Goal: Task Accomplishment & Management: Use online tool/utility

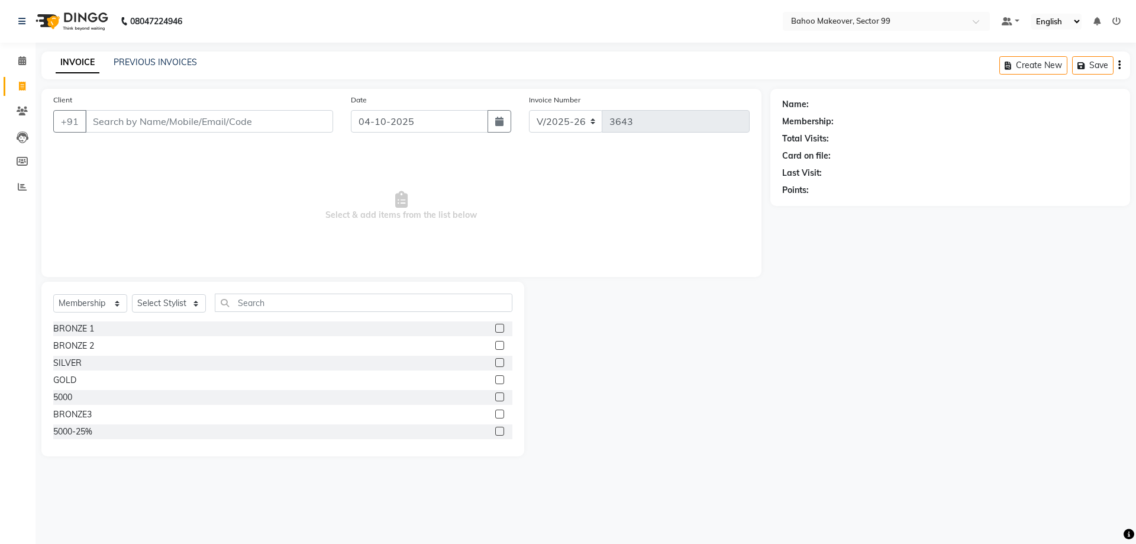
select select "6856"
click at [573, 491] on div "08047224946 Select Location × Bahoo Makeover, Sector 99 Default Panel My Panel …" at bounding box center [568, 272] width 1136 height 544
click at [53, 294] on select "Select Service Product Membership Package Voucher Prepaid Gift Card" at bounding box center [90, 303] width 74 height 18
select select "service"
click option "Service" at bounding box center [0, 0] width 0 height 0
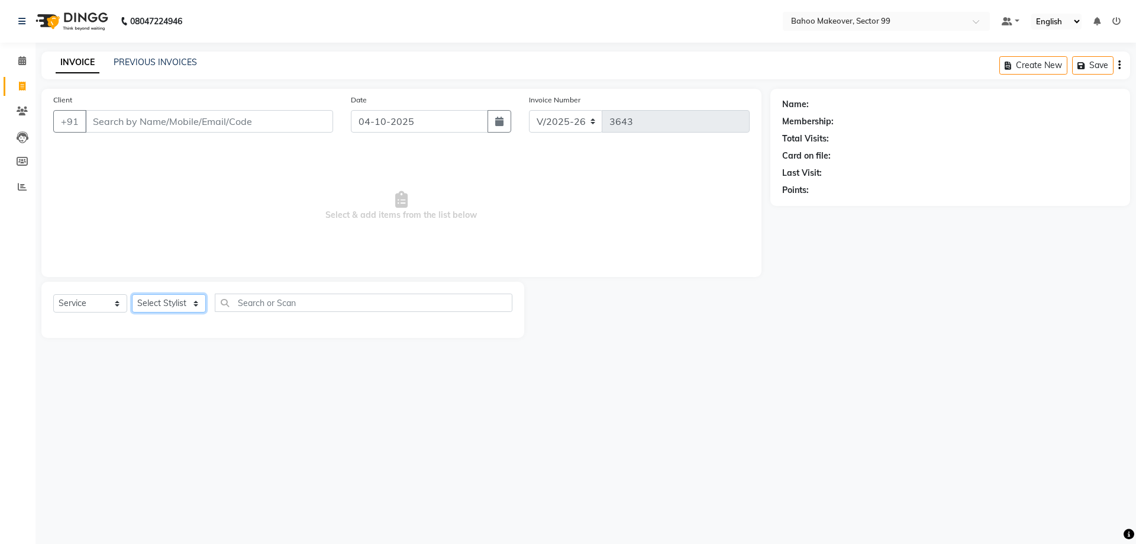
click at [132, 294] on select "Select Stylist [PERSON_NAME] Makeover Bahoo Makeover Salon [PERSON_NAME] [PERSO…" at bounding box center [169, 303] width 74 height 18
select select "54354"
click option "[PERSON_NAME]" at bounding box center [0, 0] width 0 height 0
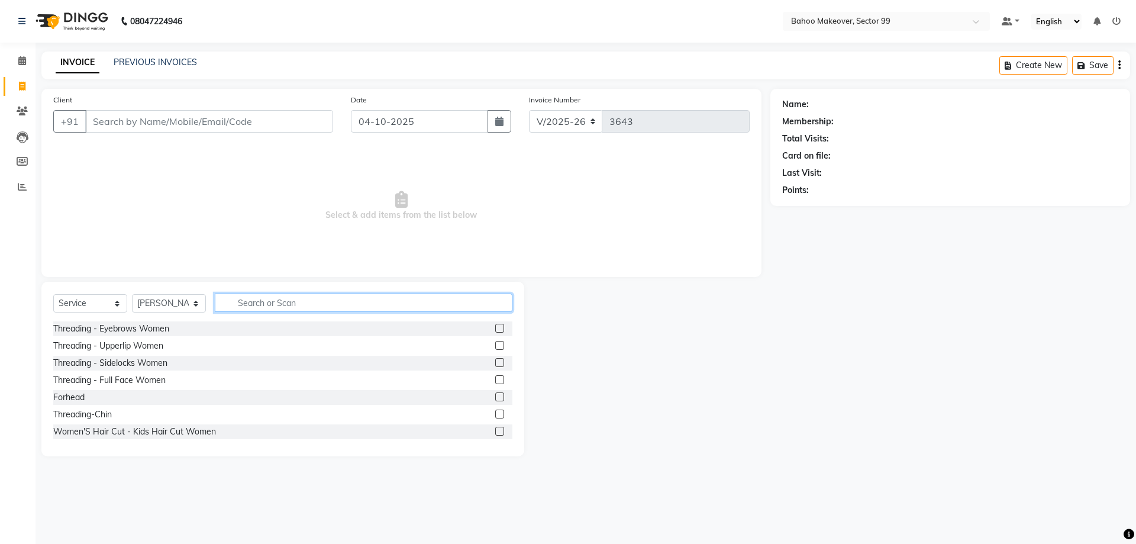
click at [301, 299] on input "text" at bounding box center [364, 303] width 298 height 18
type input "hair cut"
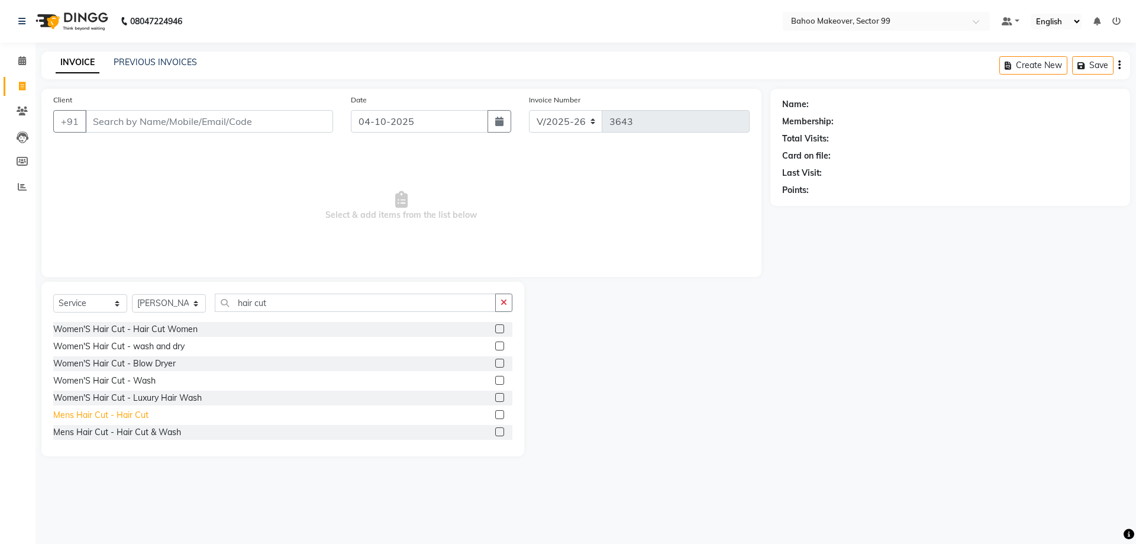
click at [134, 415] on div "Mens Hair Cut - Hair Cut" at bounding box center [100, 415] width 95 height 12
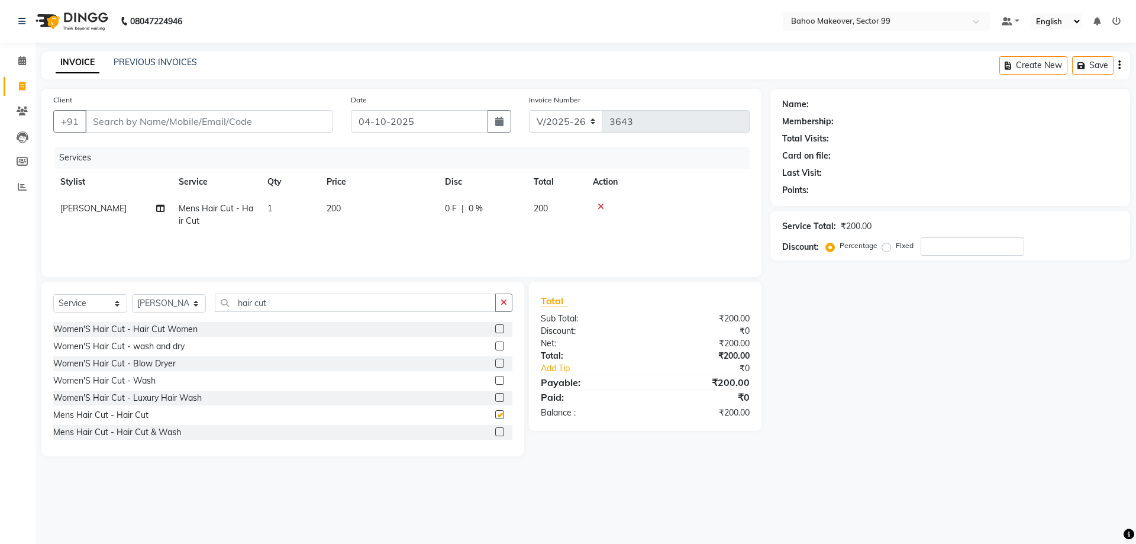
checkbox input "false"
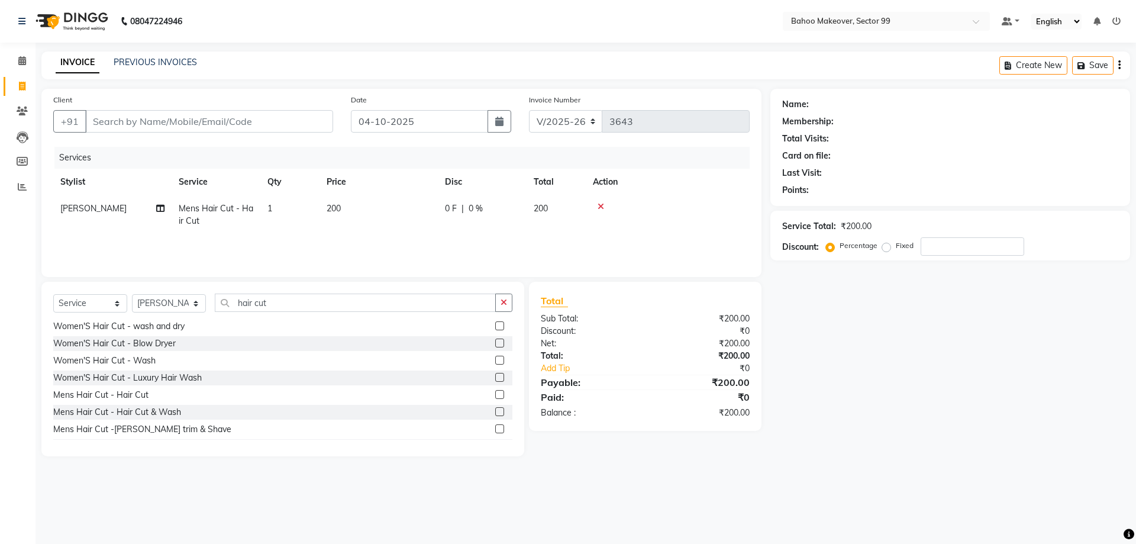
scroll to position [94, 0]
click at [108, 425] on div "Mens Hair Cut -[PERSON_NAME] trim & Shave" at bounding box center [142, 424] width 178 height 12
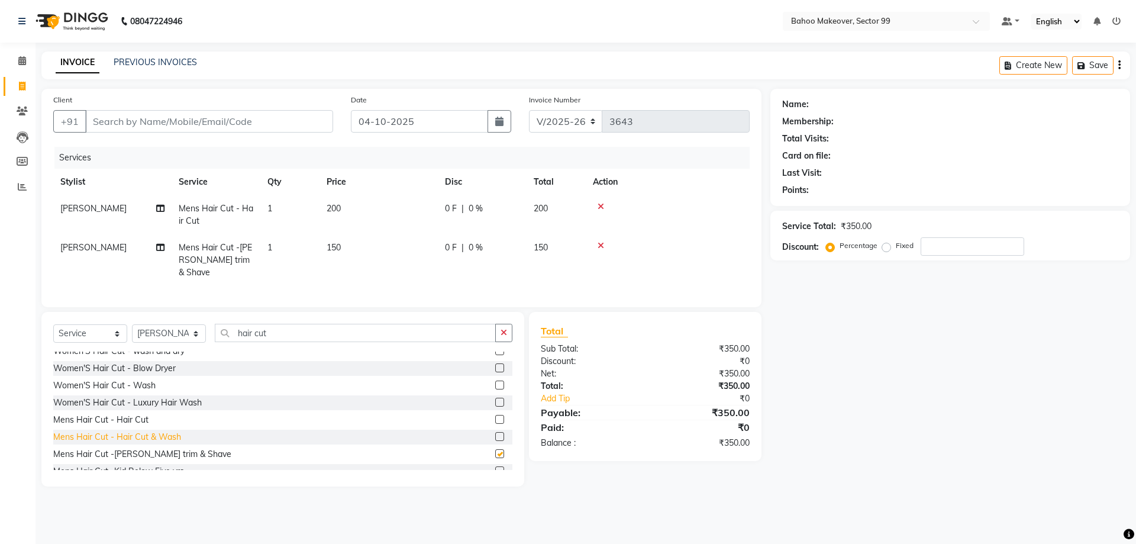
checkbox input "false"
click at [132, 324] on select "Select Stylist [PERSON_NAME] Makeover Bahoo Makeover Salon [PERSON_NAME] [PERSO…" at bounding box center [169, 333] width 74 height 18
select select "62660"
click option "Sahil" at bounding box center [0, 0] width 0 height 0
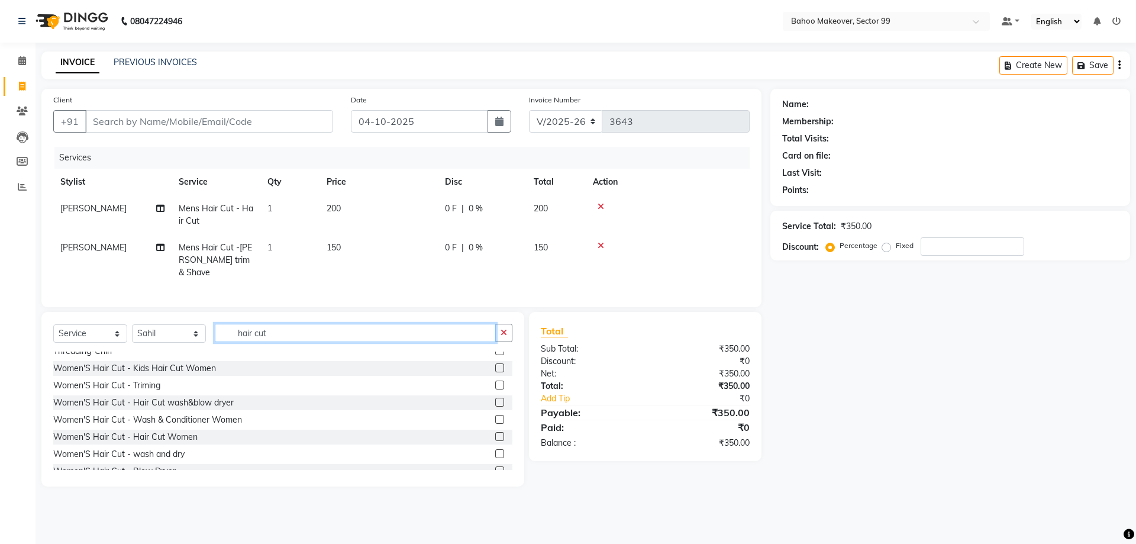
click at [269, 324] on input "hair cut" at bounding box center [355, 333] width 281 height 18
type input "h"
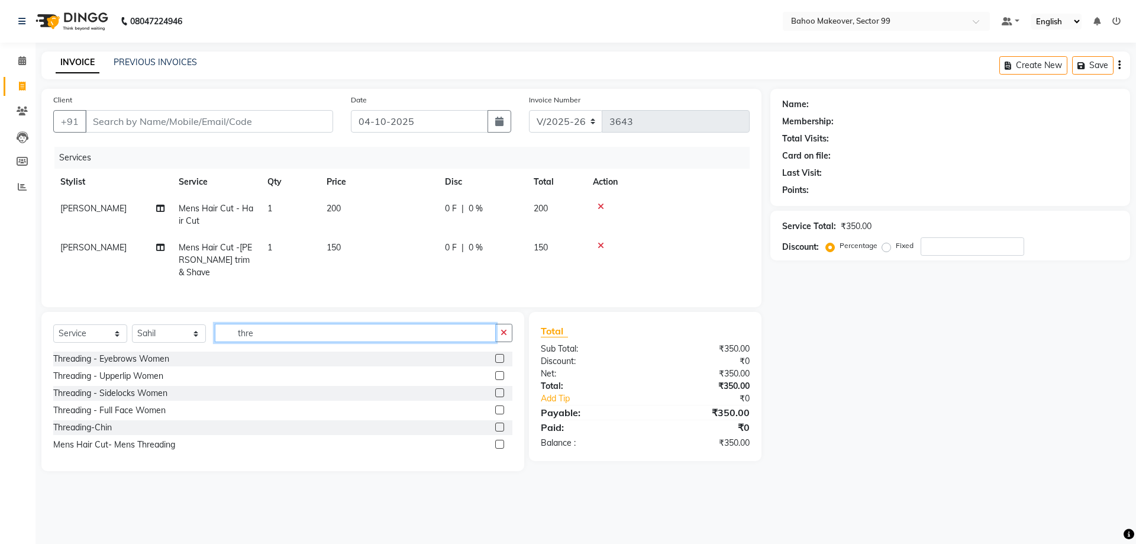
scroll to position [0, 0]
type input "thre"
click at [112, 439] on div "Mens Hair Cut- Mens Threading" at bounding box center [114, 445] width 122 height 12
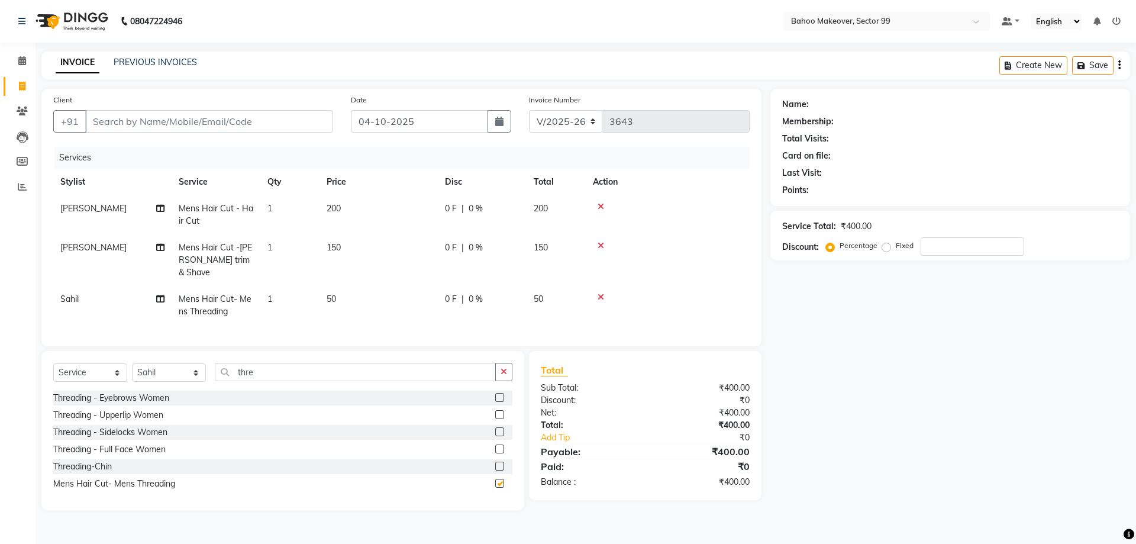
checkbox input "false"
click at [101, 118] on input "Client" at bounding box center [209, 121] width 248 height 22
click at [127, 88] on main "INVOICE PREVIOUS INVOICES Create New Save Client +91 Date [DATE] Invoice Number…" at bounding box center [586, 289] width 1101 height 476
click at [123, 118] on input "Client" at bounding box center [209, 121] width 248 height 22
type input "8"
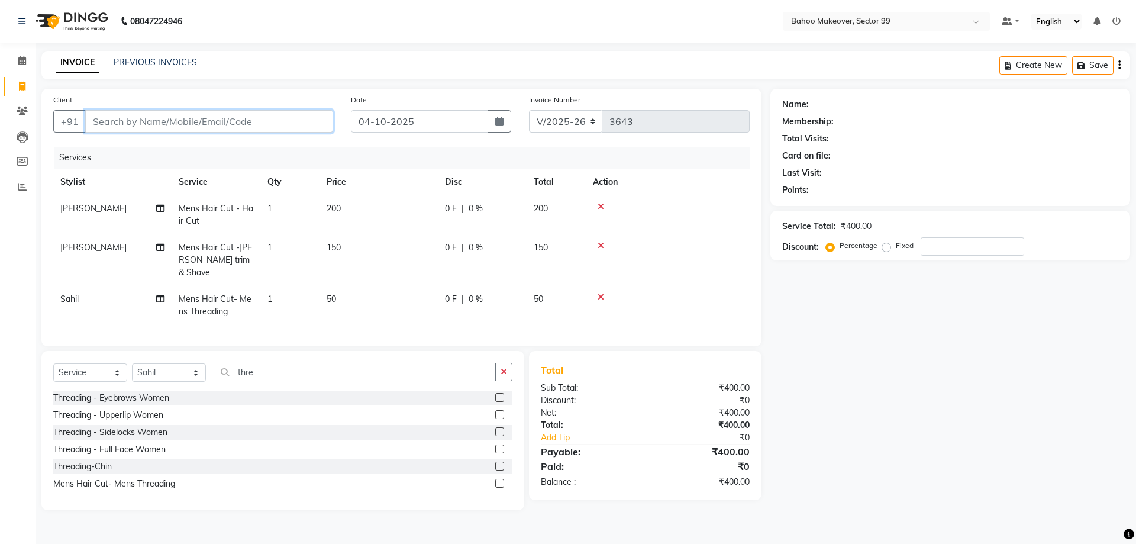
type input "0"
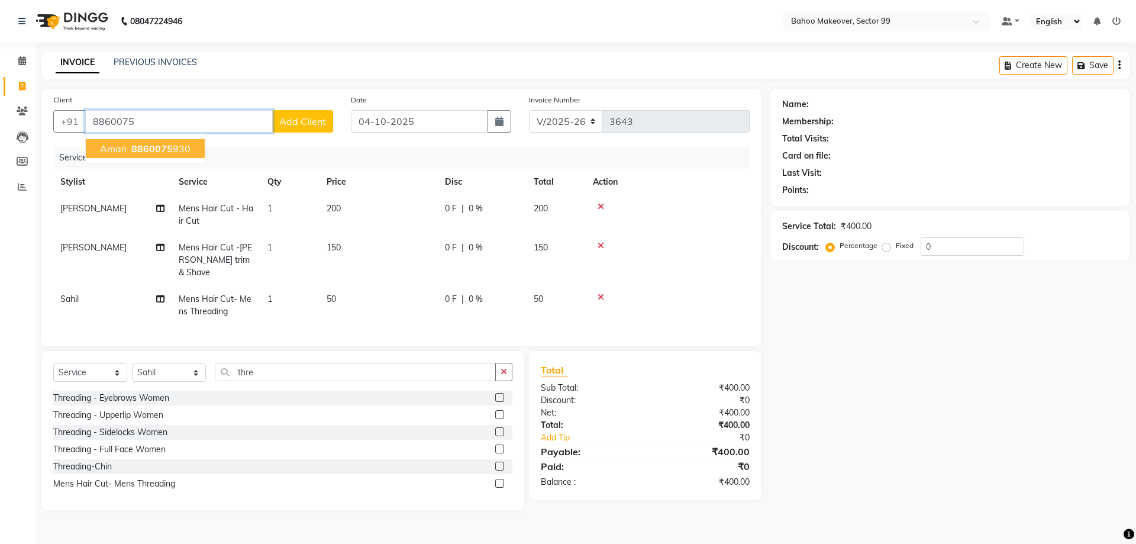
click at [134, 150] on span "8860075" at bounding box center [151, 149] width 41 height 12
type input "8860075930"
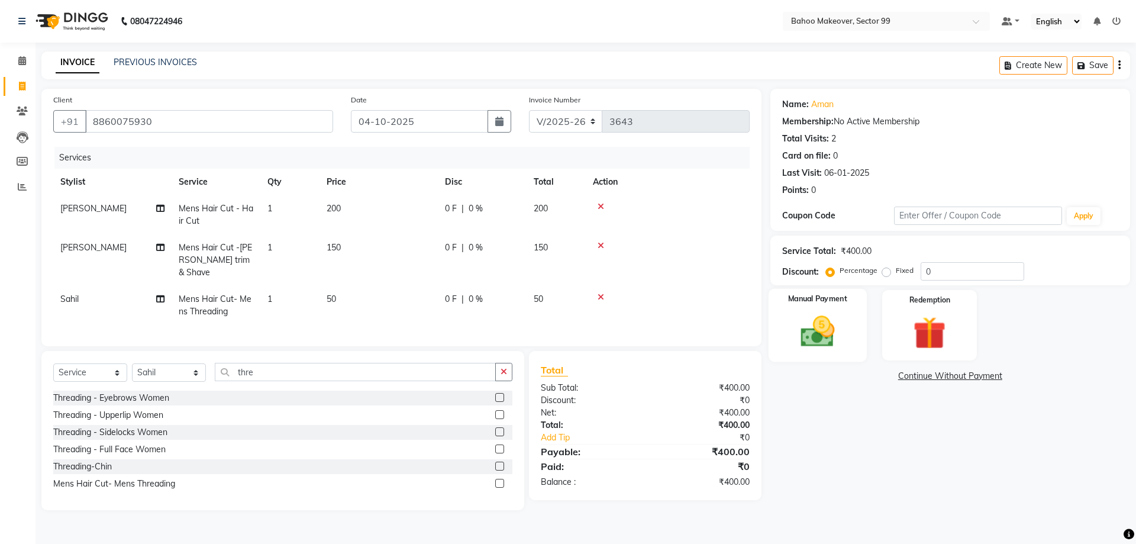
click at [829, 347] on img at bounding box center [817, 331] width 55 height 39
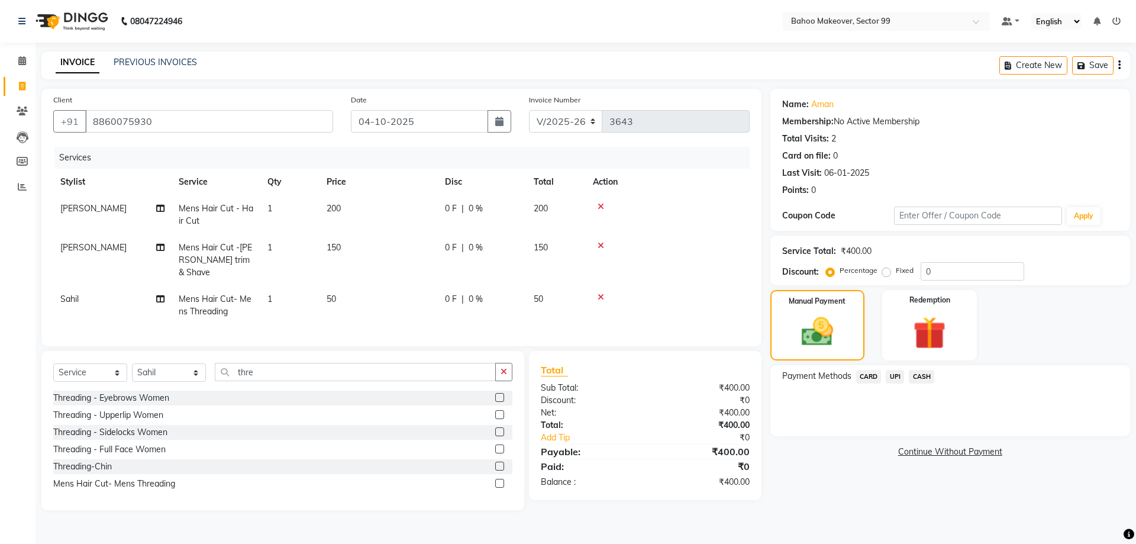
click at [893, 379] on span "UPI" at bounding box center [895, 377] width 18 height 14
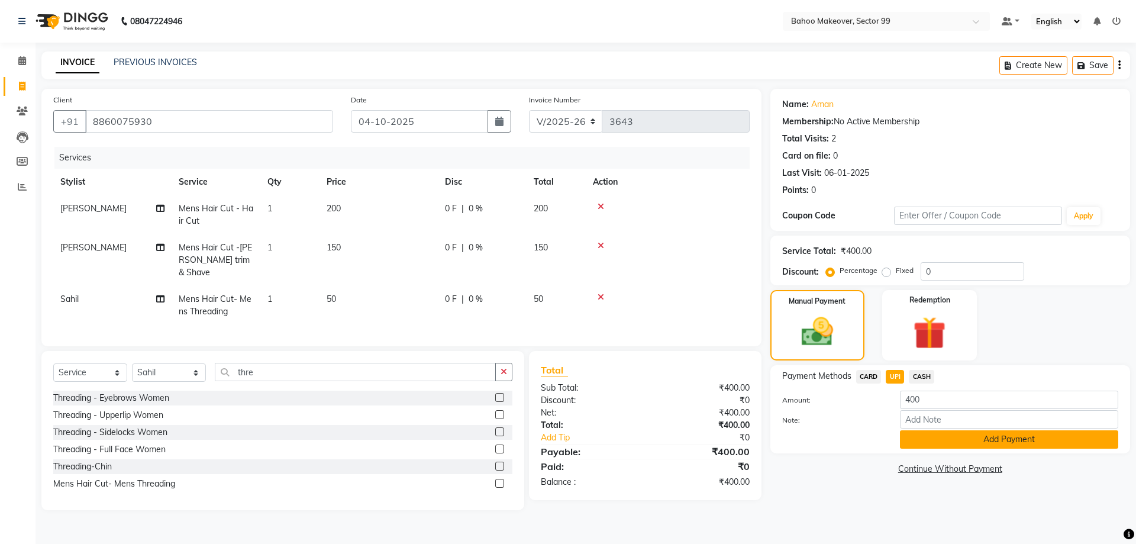
click at [1006, 440] on button "Add Payment" at bounding box center [1009, 439] width 218 height 18
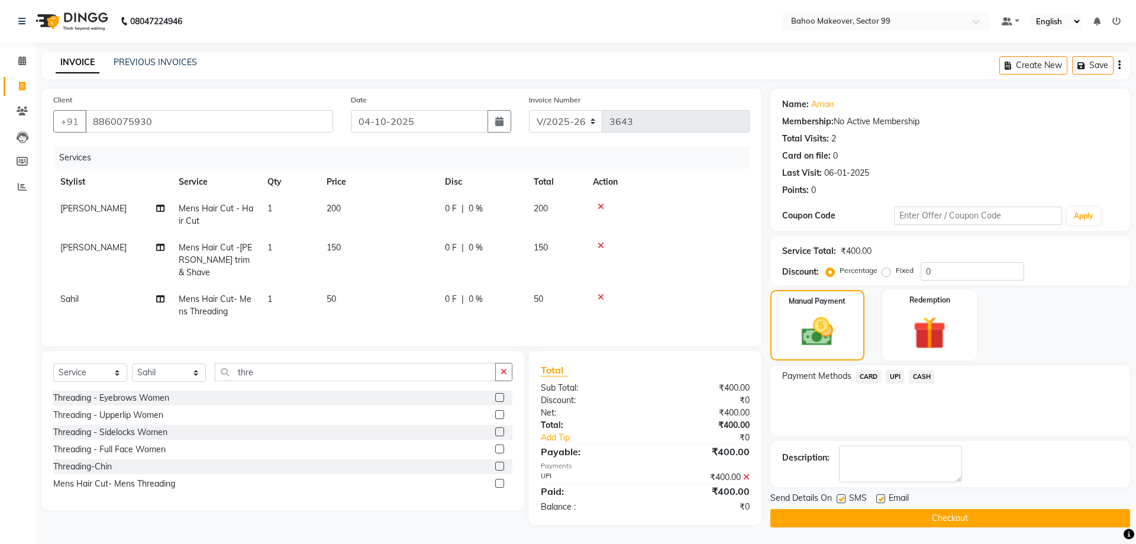
click at [1020, 521] on button "Checkout" at bounding box center [951, 518] width 360 height 18
click at [1020, 521] on div "Checkout" at bounding box center [951, 518] width 360 height 18
